Goal: Transaction & Acquisition: Purchase product/service

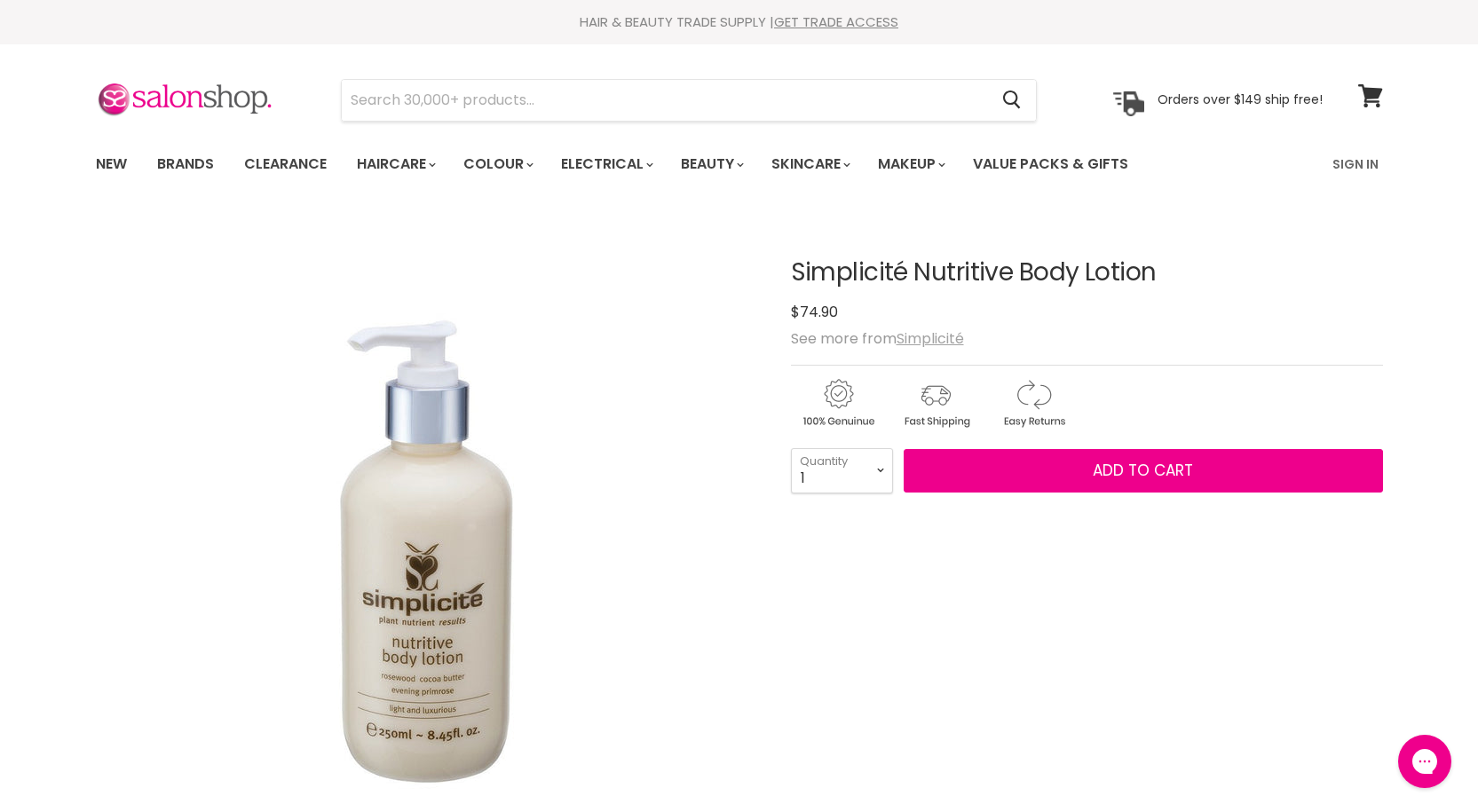
drag, startPoint x: 0, startPoint y: 0, endPoint x: 928, endPoint y: 336, distance: 987.0
click at [928, 336] on u "Simplicité" at bounding box center [930, 338] width 67 height 21
